Goal: Task Accomplishment & Management: Manage account settings

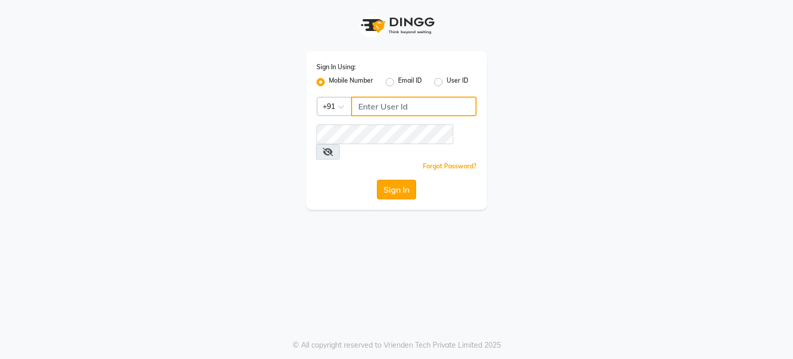
type input "7304577933"
click at [403, 180] on button "Sign In" at bounding box center [396, 190] width 39 height 20
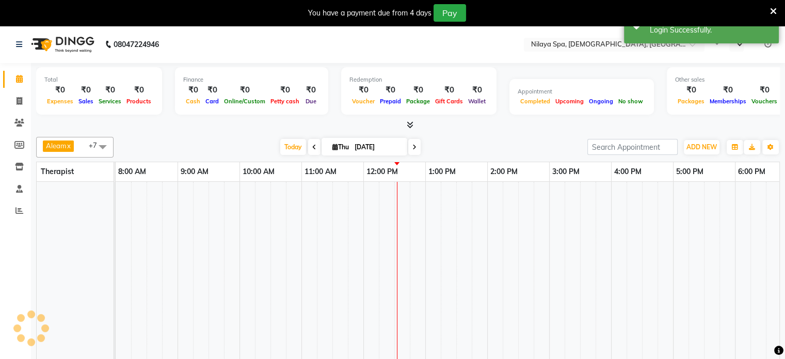
select select "en"
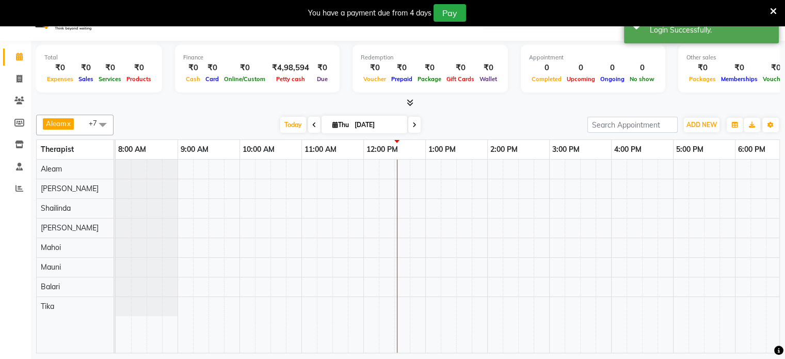
scroll to position [26, 0]
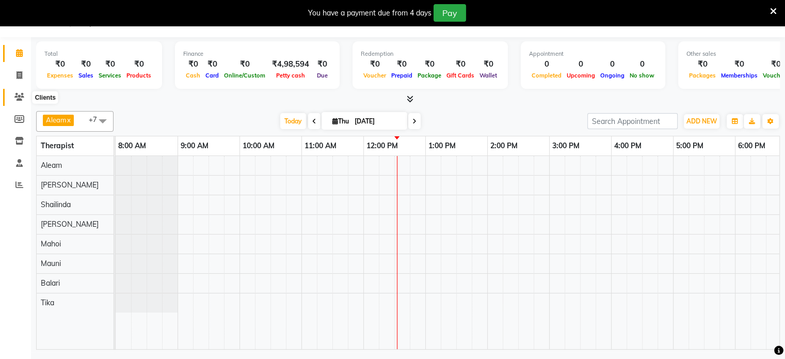
click at [18, 97] on icon at bounding box center [19, 97] width 10 height 8
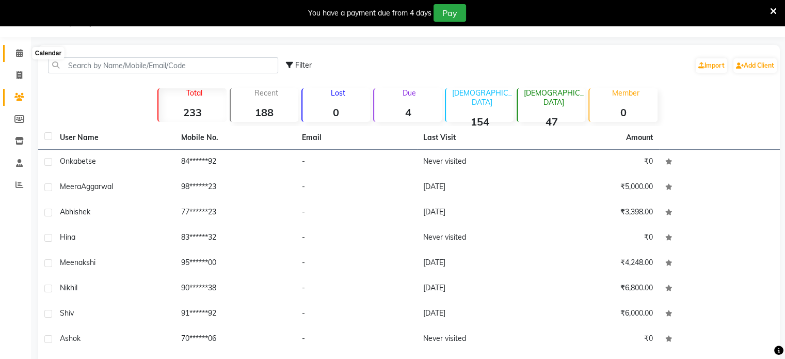
click at [17, 57] on icon at bounding box center [19, 53] width 7 height 8
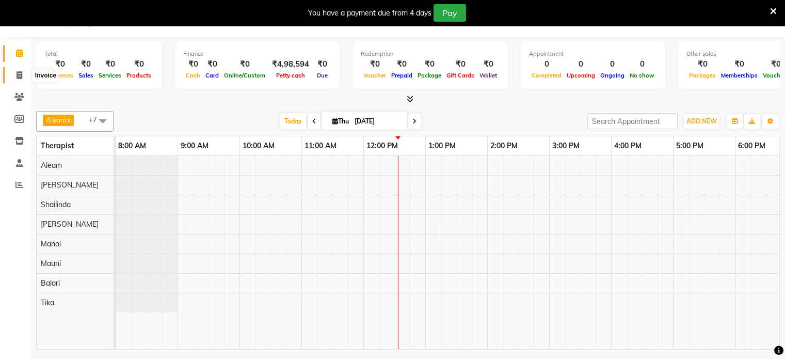
click at [21, 74] on icon at bounding box center [20, 75] width 6 height 8
select select "8694"
select select "service"
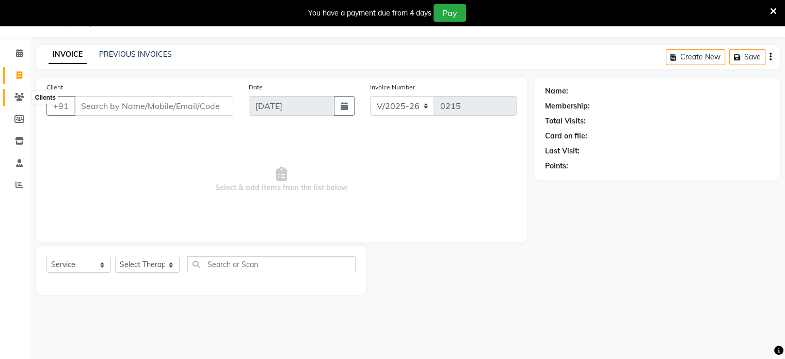
click at [20, 97] on icon at bounding box center [19, 97] width 10 height 8
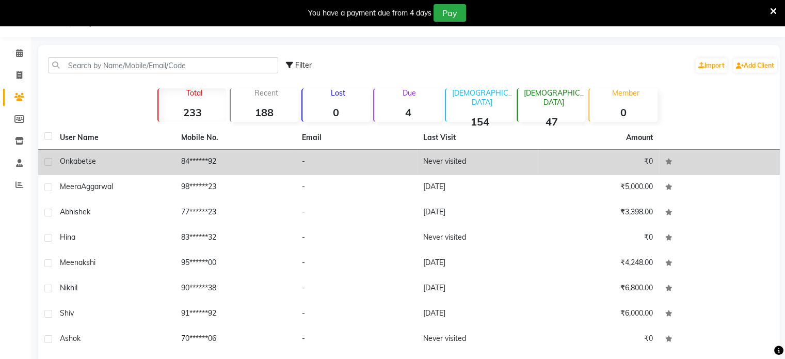
click at [54, 161] on td "Onkabetse" at bounding box center [114, 162] width 121 height 25
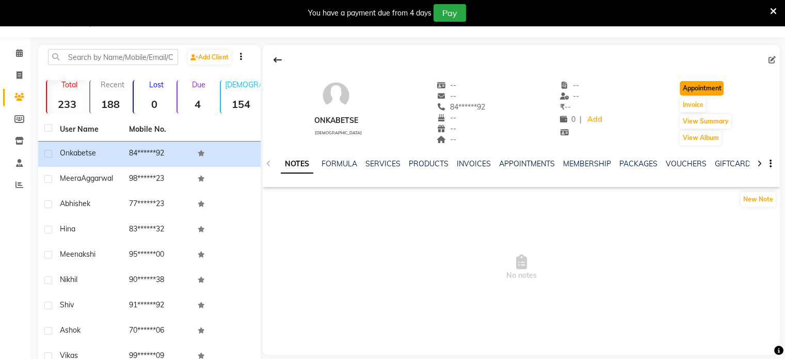
click at [708, 85] on button "Appointment" at bounding box center [702, 88] width 44 height 14
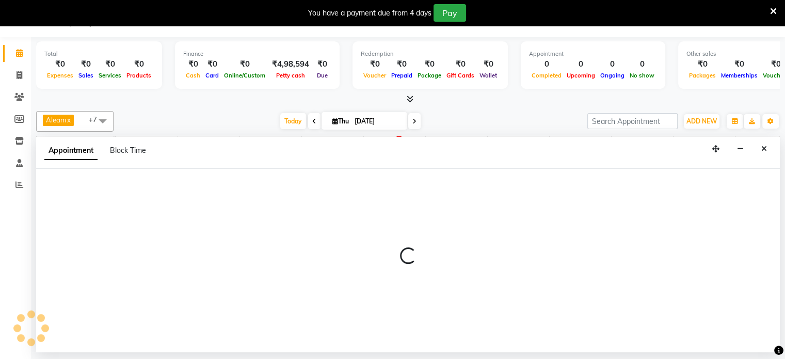
select select "540"
select select "tentative"
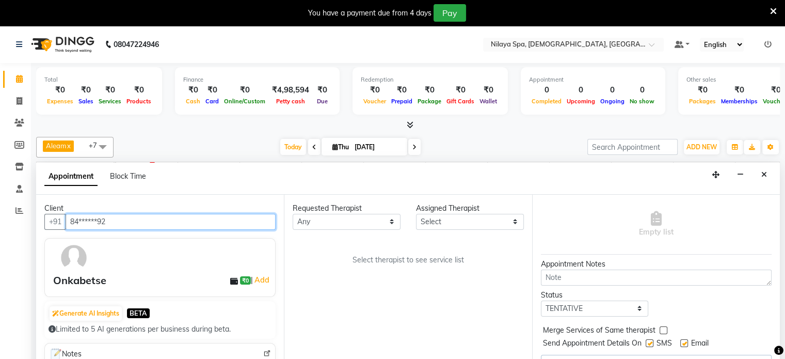
scroll to position [77, 0]
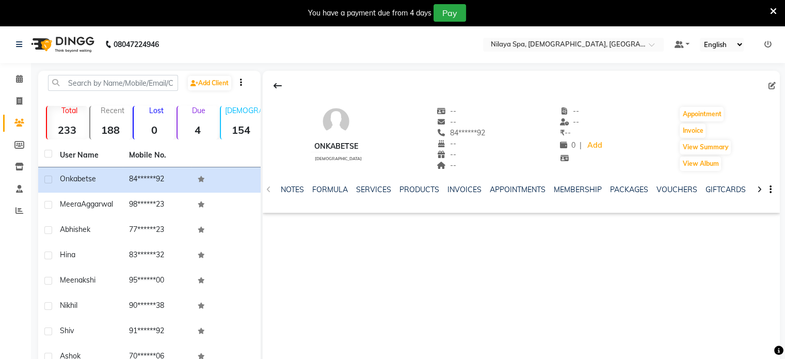
scroll to position [26, 0]
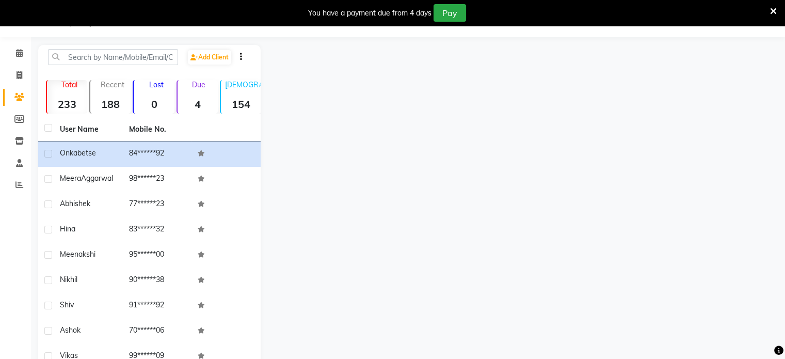
select select "8694"
select select "service"
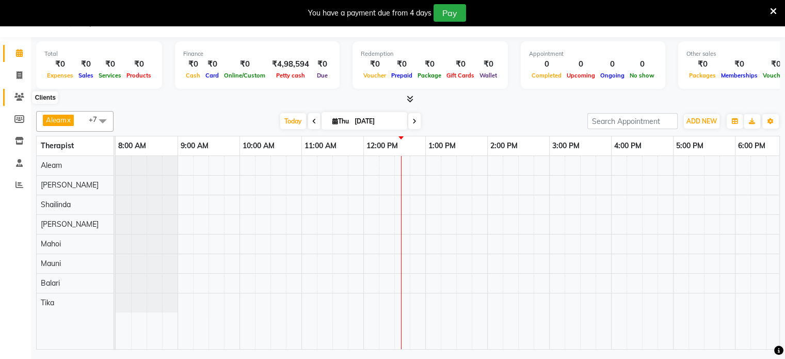
click at [20, 97] on icon at bounding box center [19, 97] width 10 height 8
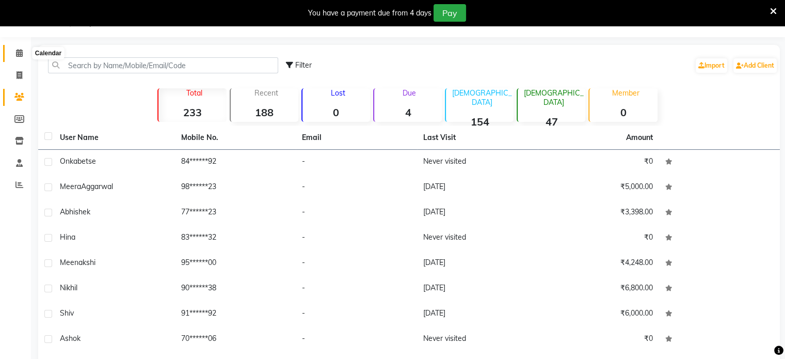
click at [19, 53] on icon at bounding box center [19, 53] width 7 height 8
